Goal: Transaction & Acquisition: Book appointment/travel/reservation

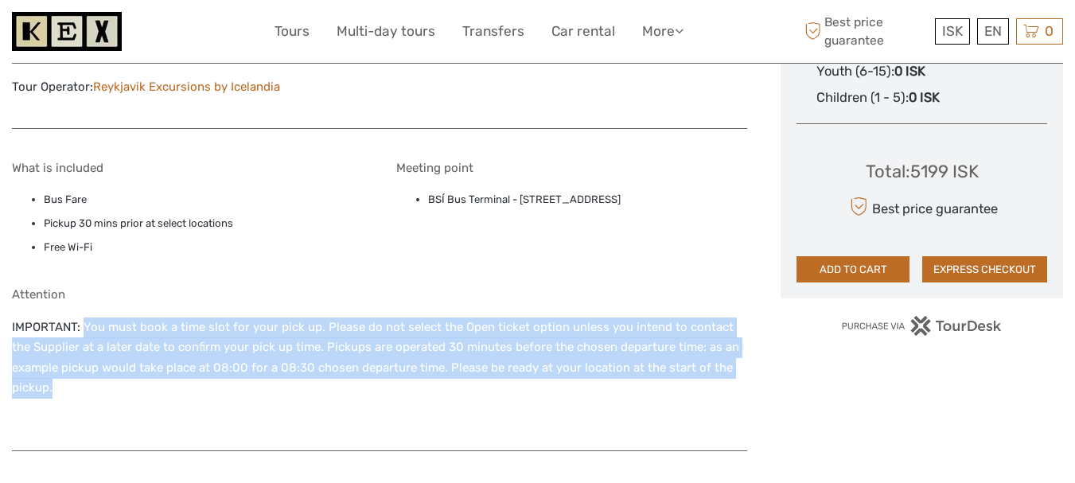
scroll to position [1035, 0]
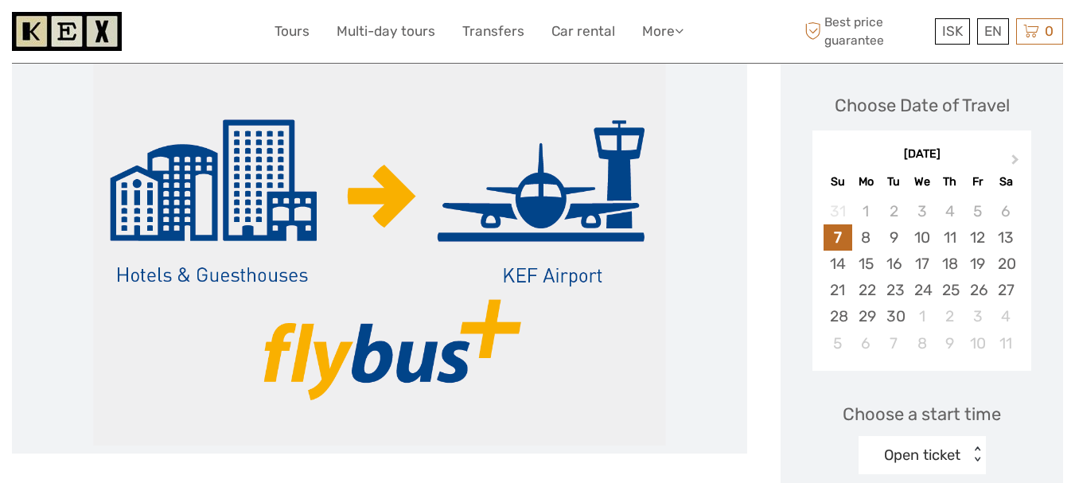
scroll to position [239, 0]
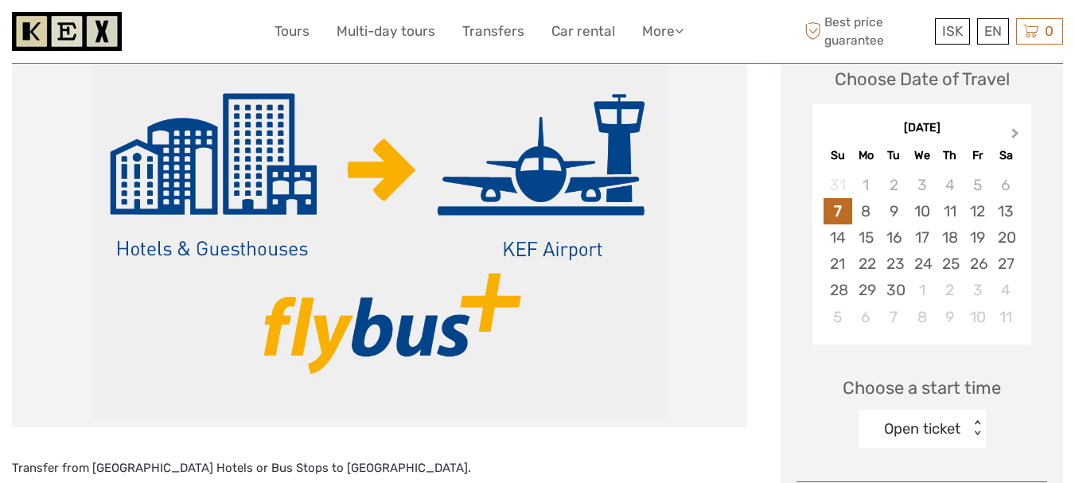
click at [1016, 131] on span "Next Month" at bounding box center [1016, 136] width 0 height 23
click at [978, 214] on div "10" at bounding box center [978, 211] width 28 height 26
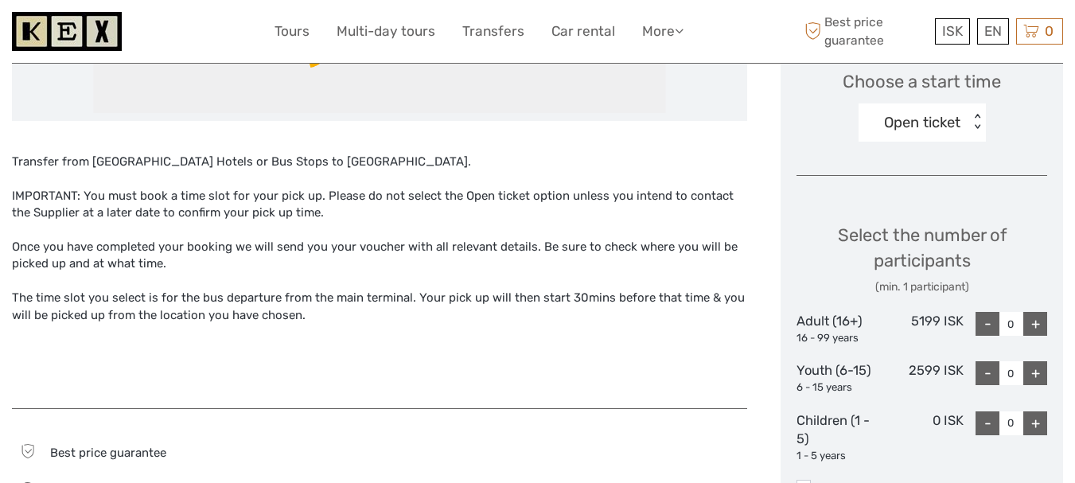
scroll to position [557, 0]
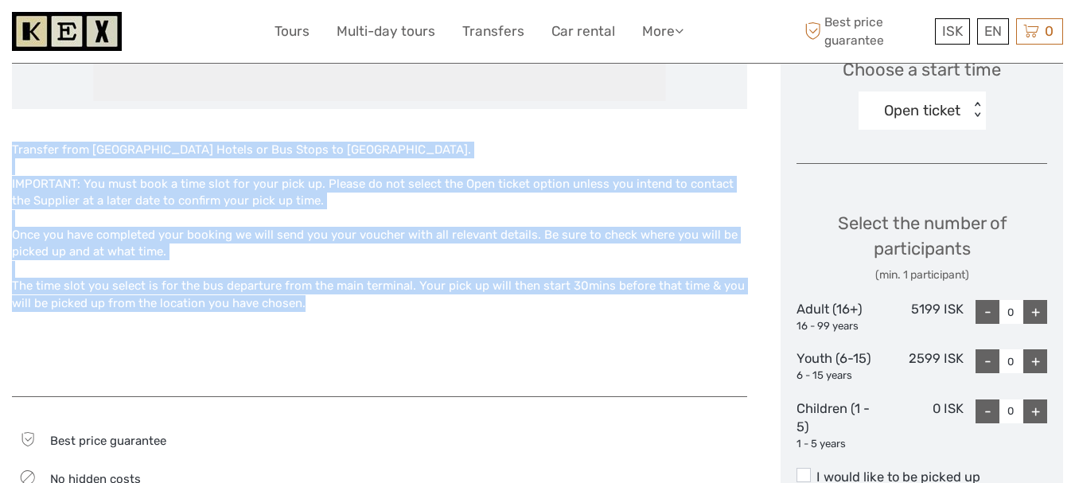
drag, startPoint x: 13, startPoint y: 148, endPoint x: 301, endPoint y: 310, distance: 330.3
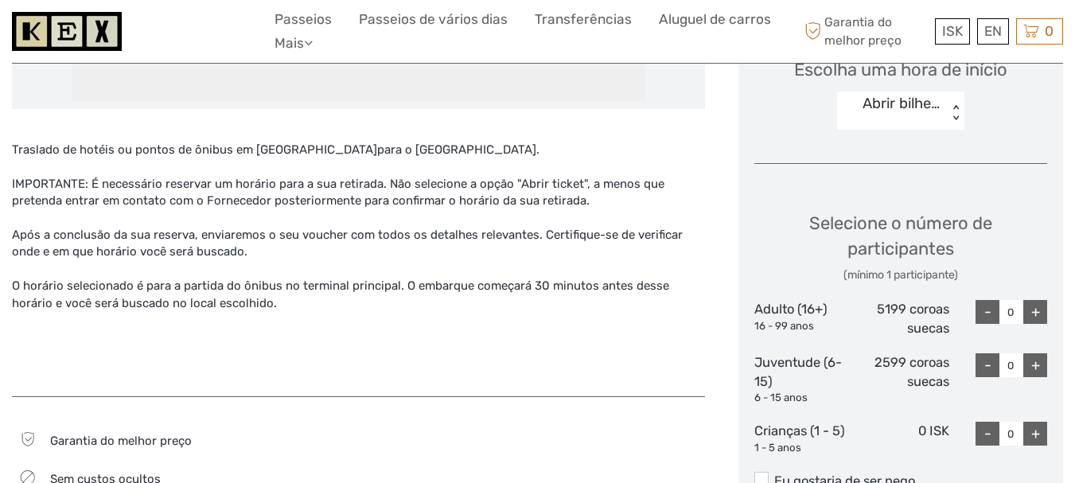
click at [918, 98] on font "Abrir bilhete" at bounding box center [904, 104] width 82 height 18
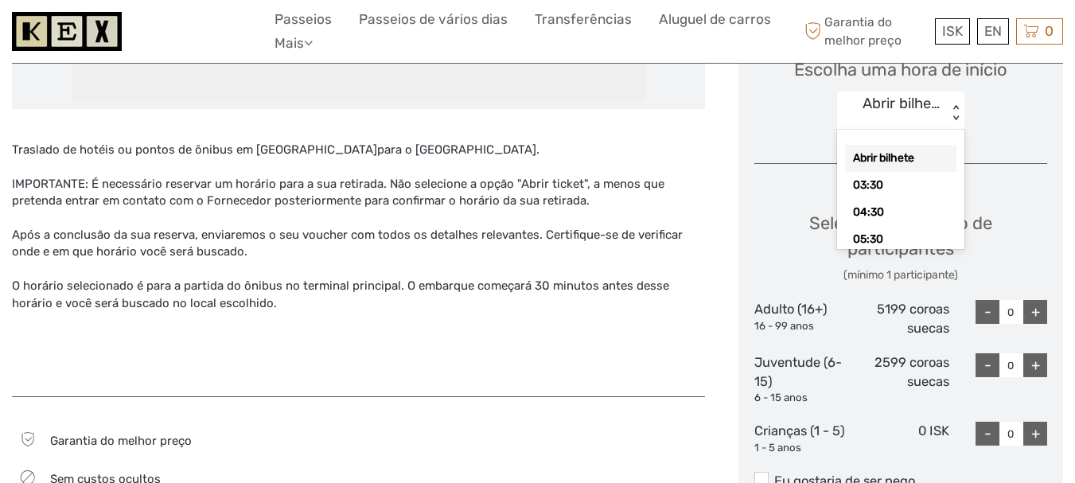
click at [903, 159] on font "Abrir bilhete" at bounding box center [883, 158] width 61 height 14
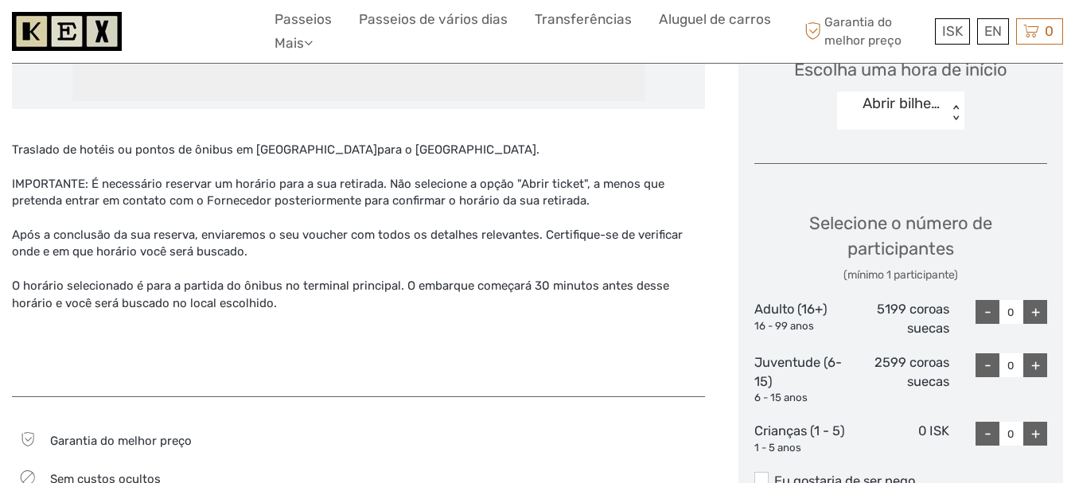
scroll to position [637, 0]
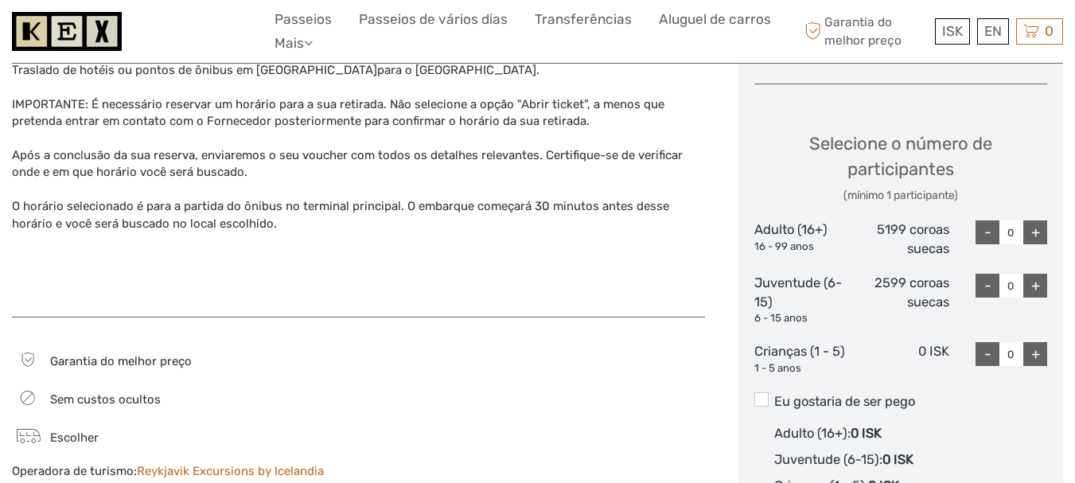
click at [1042, 231] on div "+" at bounding box center [1036, 232] width 24 height 24
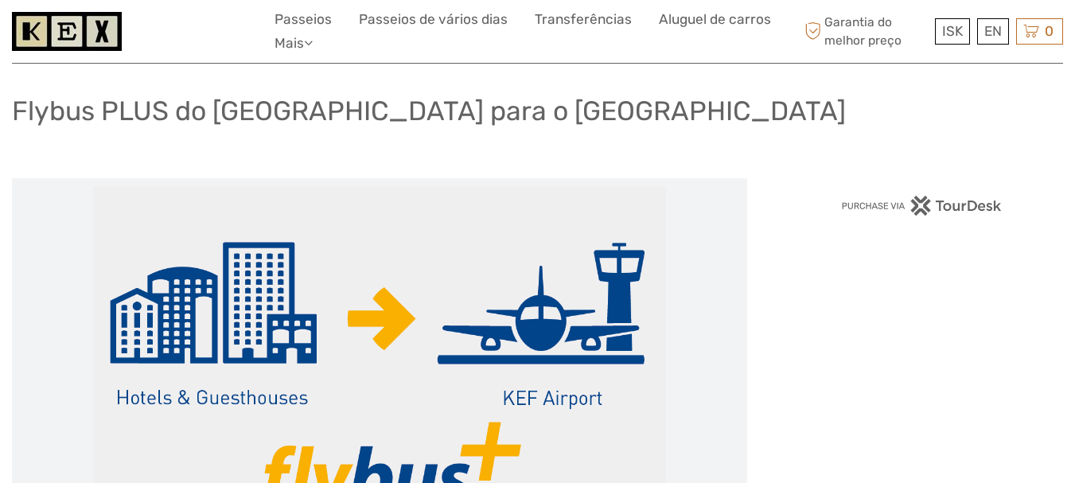
scroll to position [0, 0]
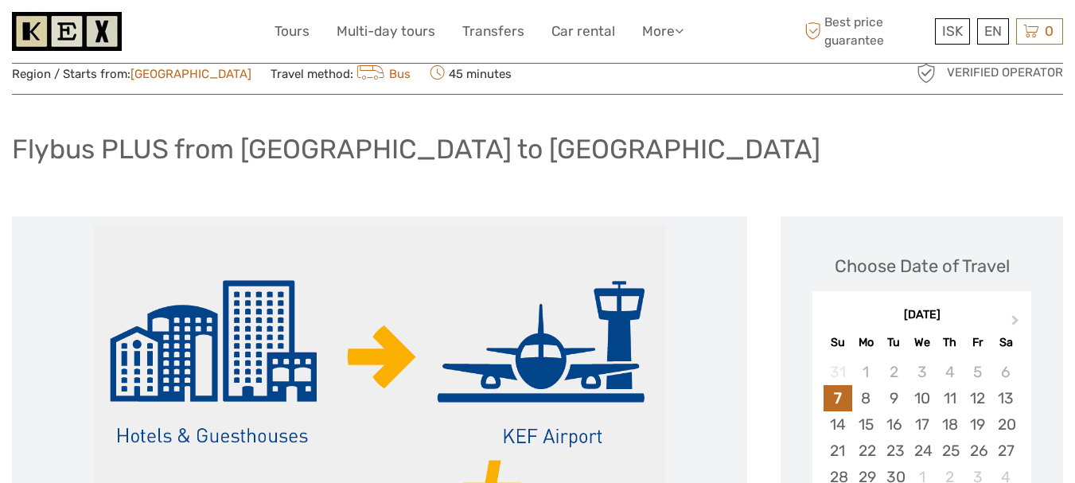
scroll to position [80, 0]
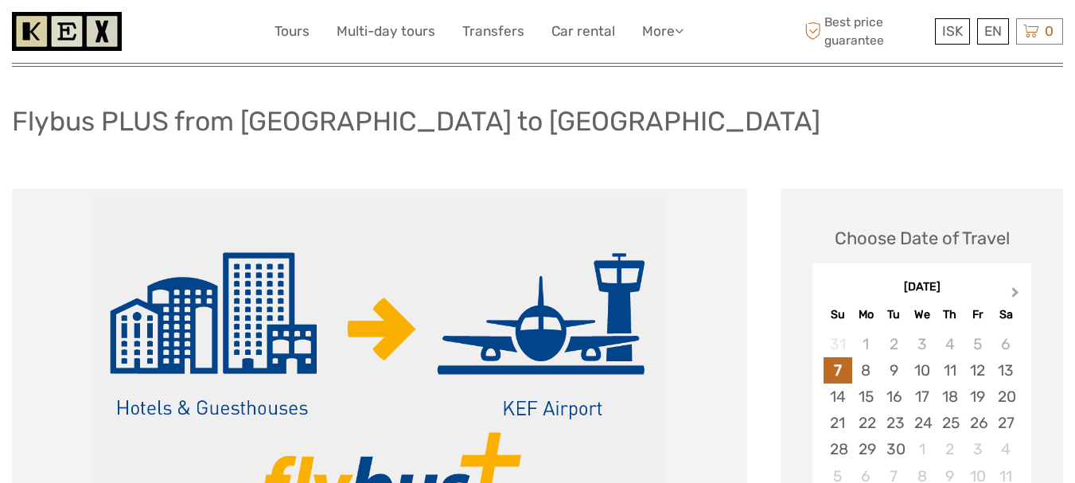
click at [1024, 286] on button "Next Month" at bounding box center [1016, 295] width 25 height 25
click at [981, 374] on div "10" at bounding box center [978, 370] width 28 height 26
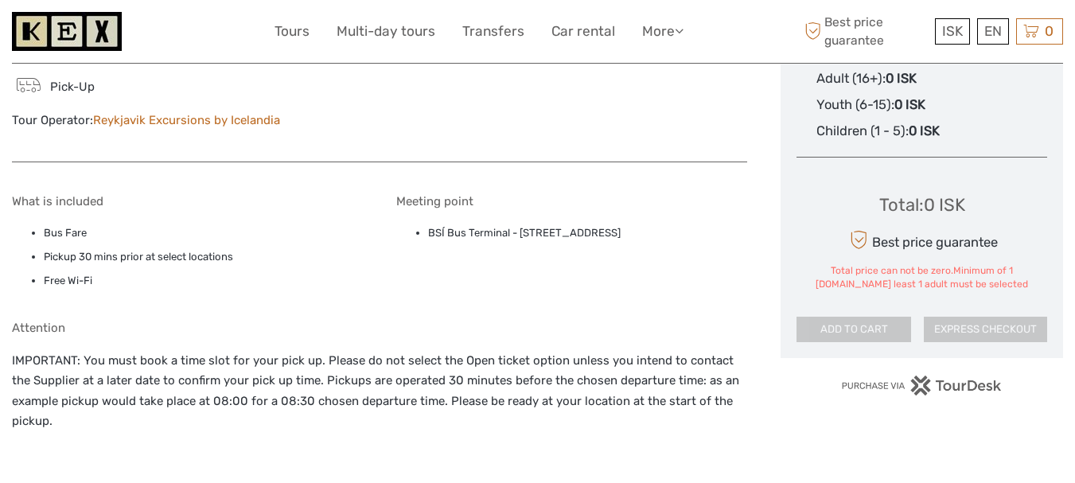
scroll to position [989, 0]
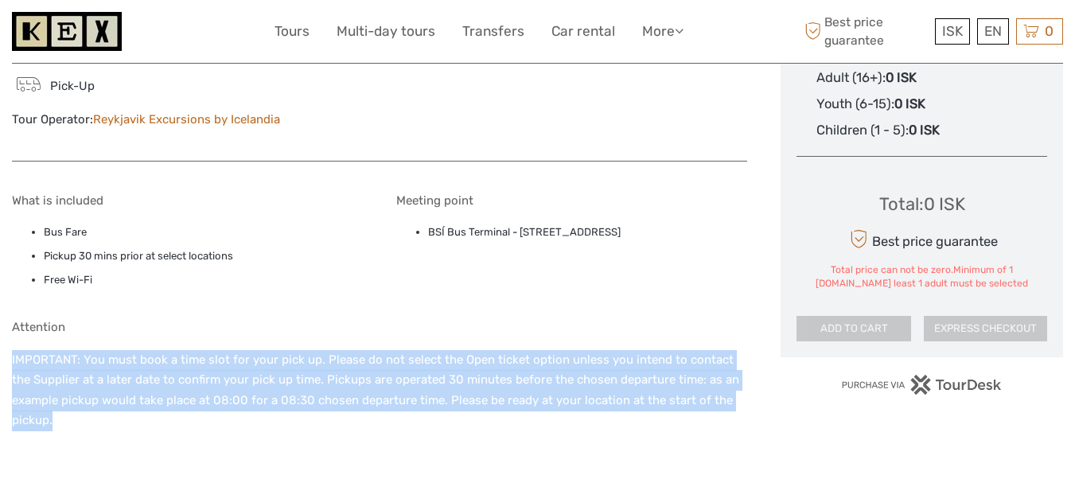
drag, startPoint x: 47, startPoint y: 355, endPoint x: 217, endPoint y: 440, distance: 190.4
click at [217, 440] on body "ISK ISK € $ £ EN English Español Deutsch Tours Multi-day tours Transfers Car re…" at bounding box center [537, 136] width 1075 height 2250
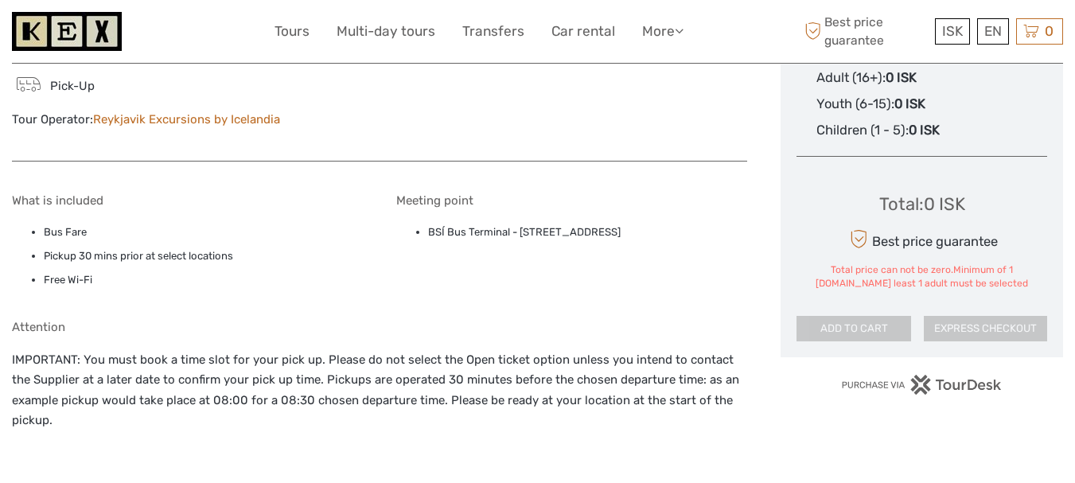
click at [373, 310] on div "What is included Bus Fare Pickup 30 mins prior at select locations Free Wi-Fi M…" at bounding box center [379, 330] width 735 height 306
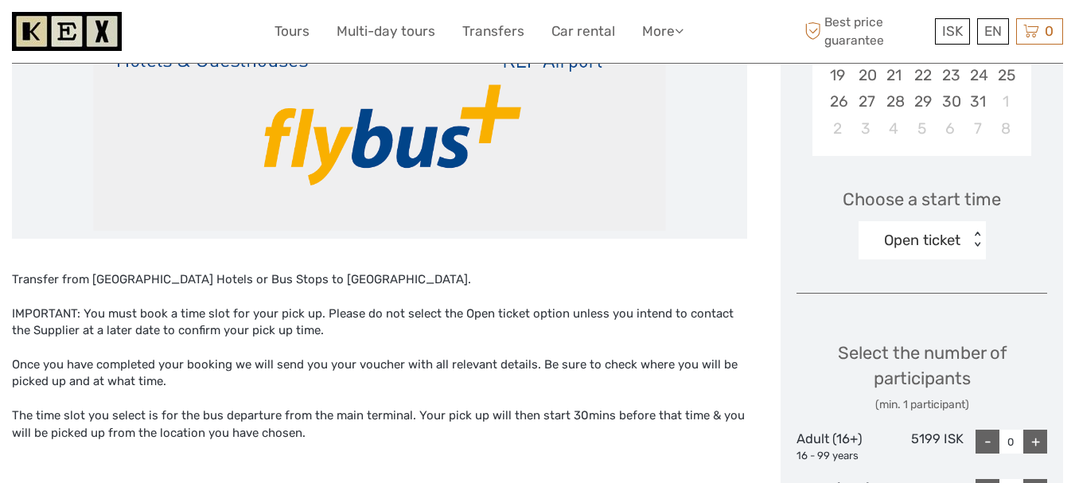
scroll to position [431, 0]
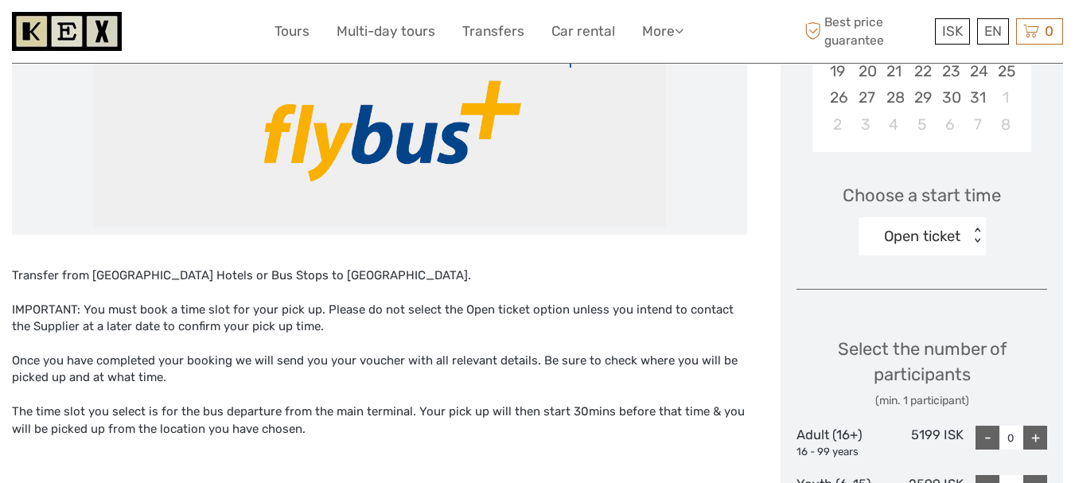
click at [928, 236] on div "Open ticket" at bounding box center [922, 236] width 76 height 21
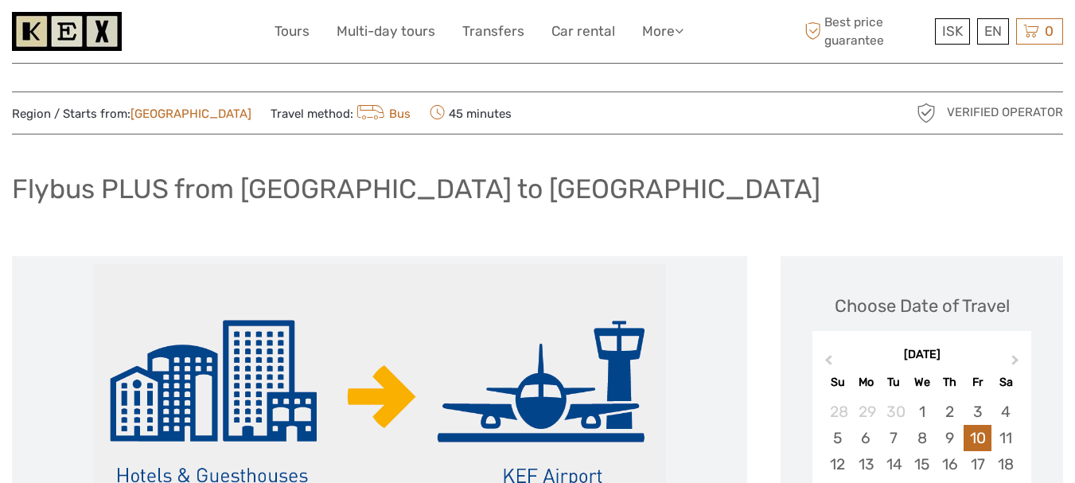
scroll to position [0, 0]
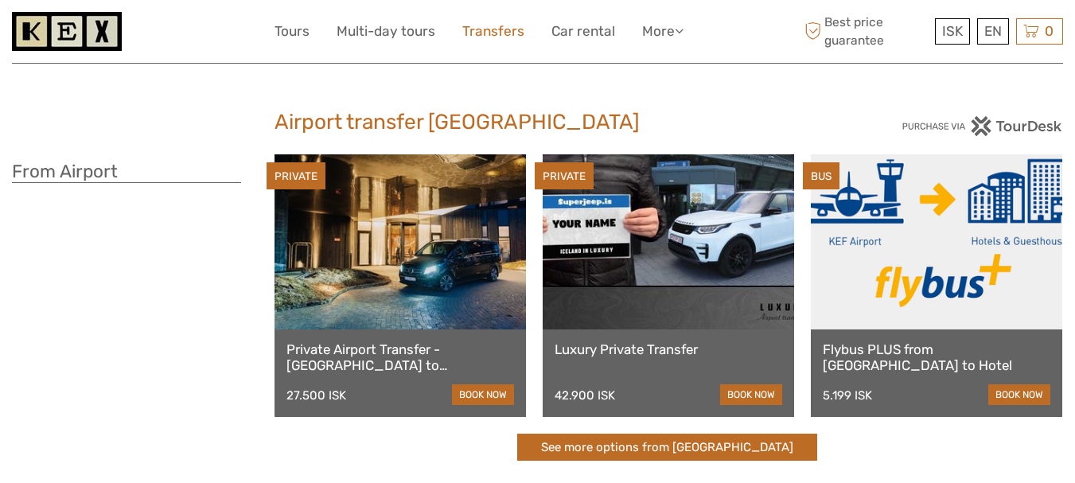
click at [498, 29] on link "Transfers" at bounding box center [493, 31] width 62 height 23
click at [483, 33] on link "Transfers" at bounding box center [493, 31] width 62 height 23
click at [860, 244] on link at bounding box center [937, 241] width 252 height 175
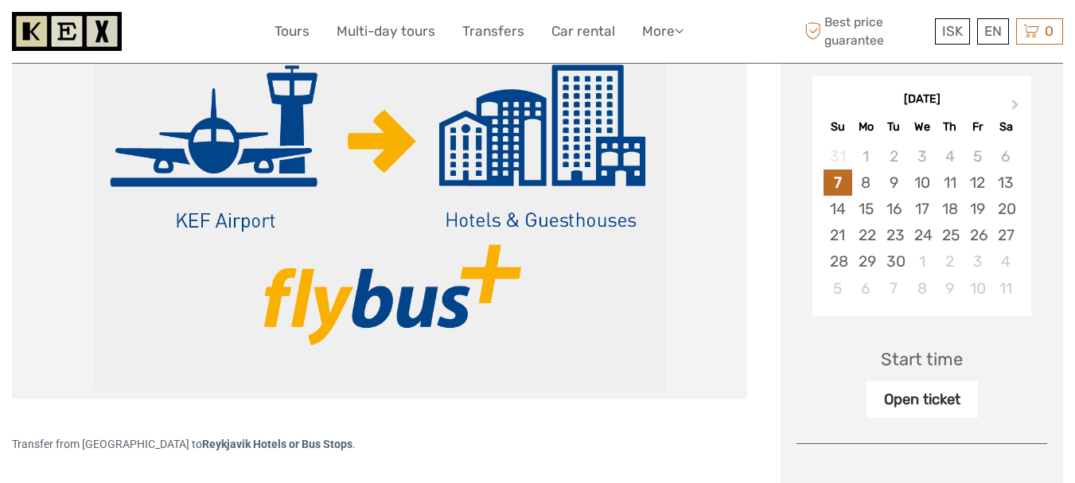
scroll to position [318, 0]
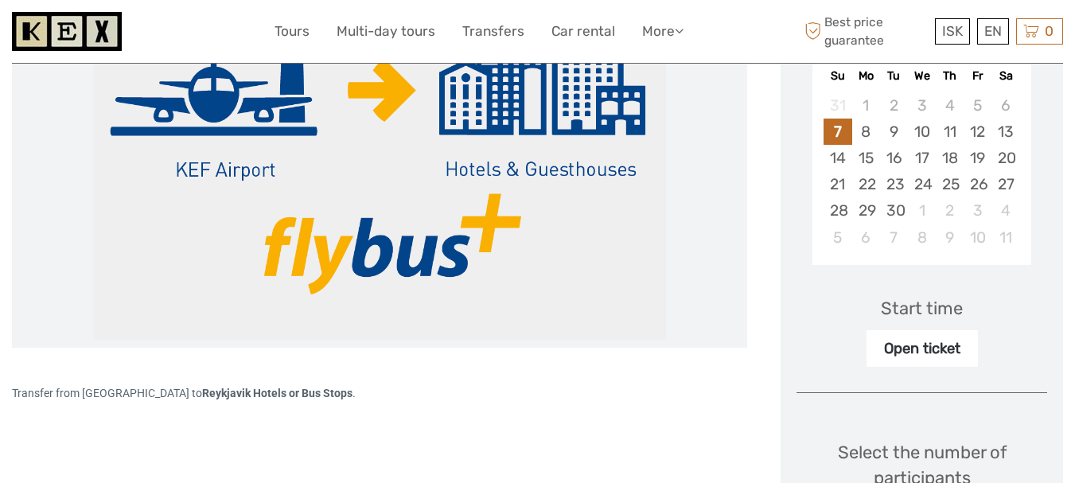
click at [431, 177] on img at bounding box center [379, 149] width 573 height 382
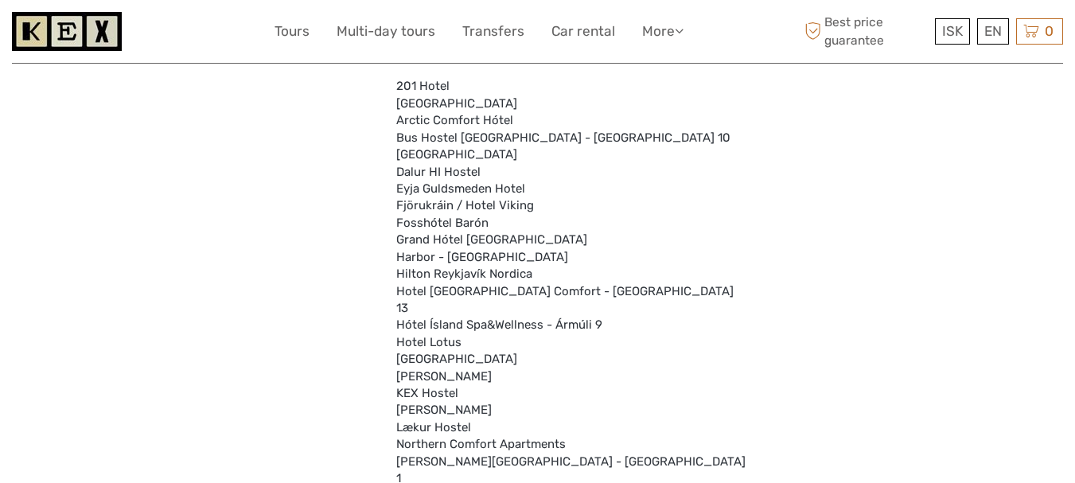
scroll to position [4776, 0]
click at [665, 32] on link "More" at bounding box center [662, 31] width 41 height 23
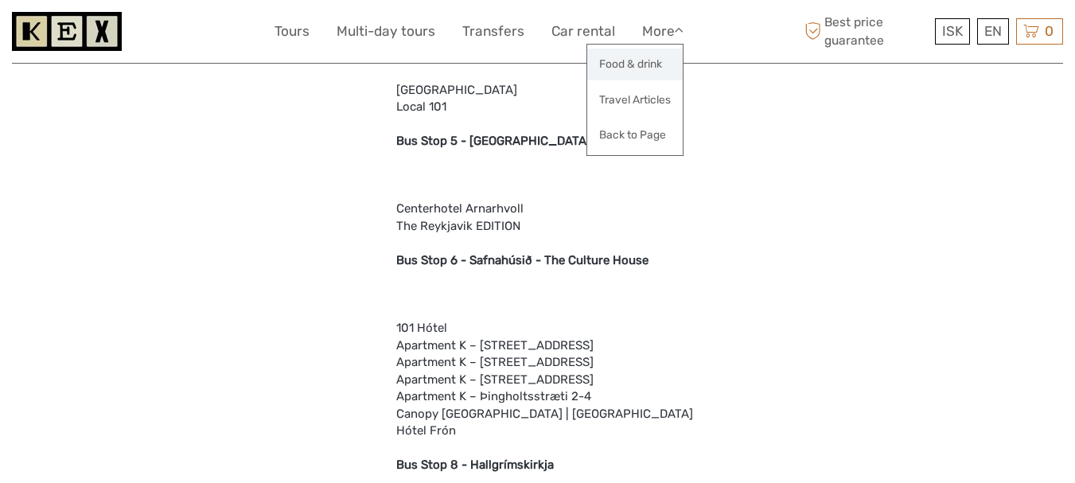
scroll to position [2149, 0]
